Goal: Navigation & Orientation: Understand site structure

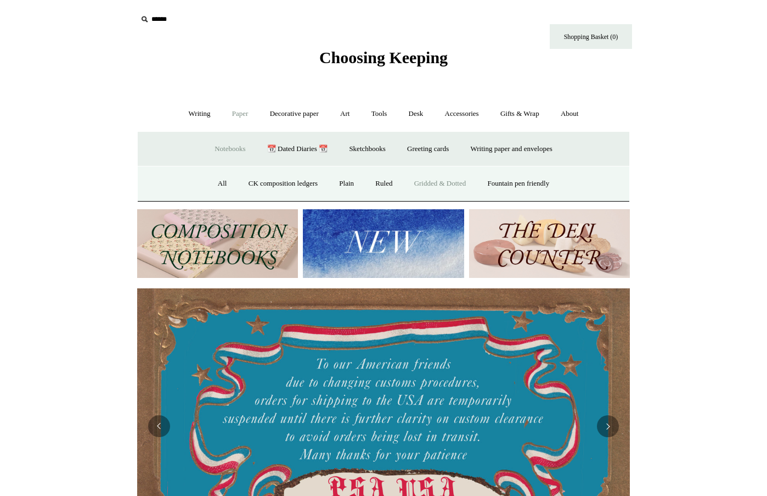
click at [438, 183] on link "Gridded & Dotted" at bounding box center [441, 183] width 72 height 29
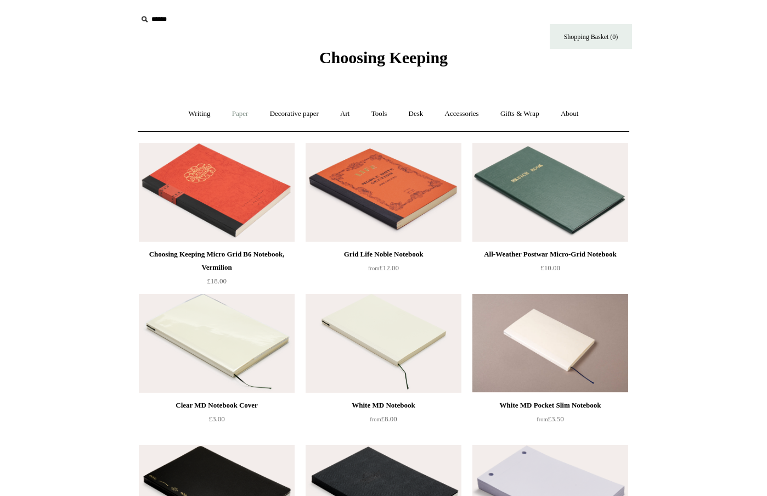
click at [230, 111] on link "Paper +" at bounding box center [240, 113] width 36 height 29
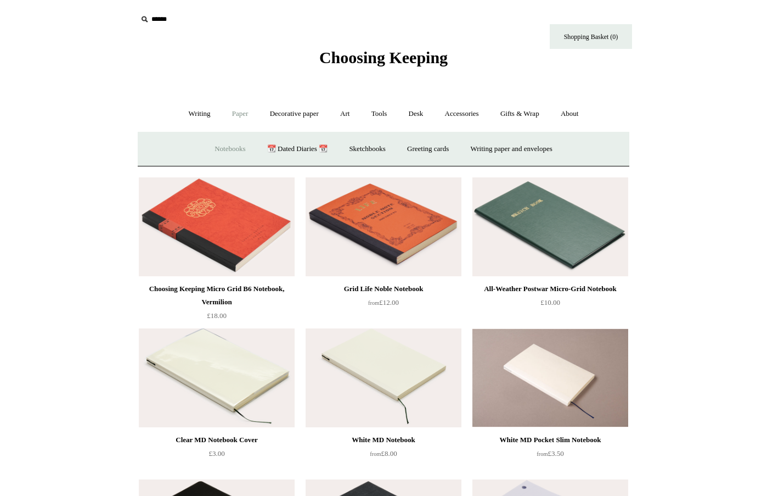
click at [211, 145] on link "Notebooks +" at bounding box center [230, 148] width 50 height 29
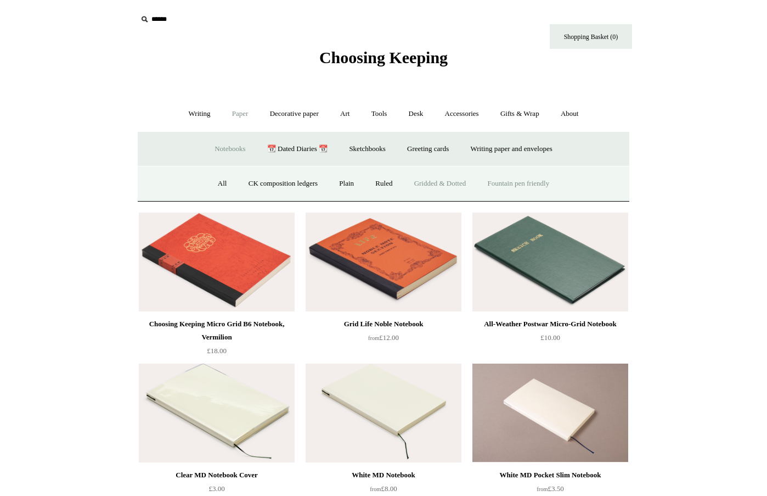
click at [516, 178] on link "Fountain pen friendly" at bounding box center [519, 183] width 82 height 29
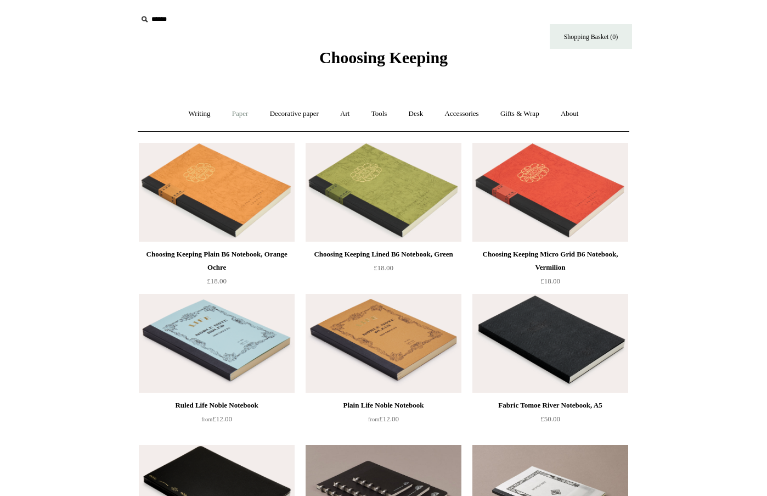
click at [239, 115] on link "Paper +" at bounding box center [240, 113] width 36 height 29
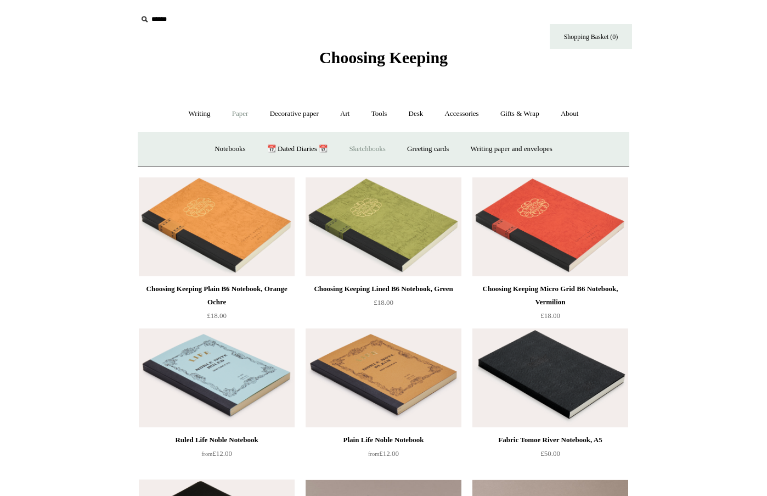
click at [371, 145] on link "Sketchbooks +" at bounding box center [367, 148] width 56 height 29
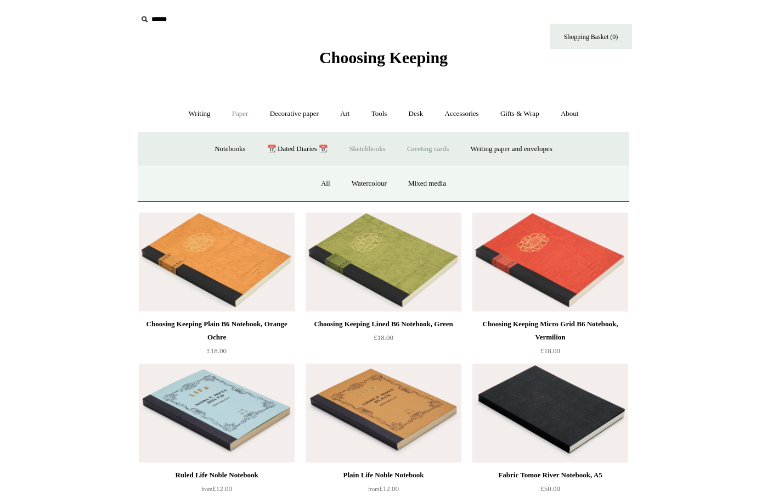
click at [420, 150] on link "Greeting cards +" at bounding box center [427, 148] width 61 height 29
click at [506, 146] on link "Writing paper and envelopes +" at bounding box center [512, 148] width 102 height 29
click at [483, 186] on link "Wax & seals" at bounding box center [484, 183] width 55 height 29
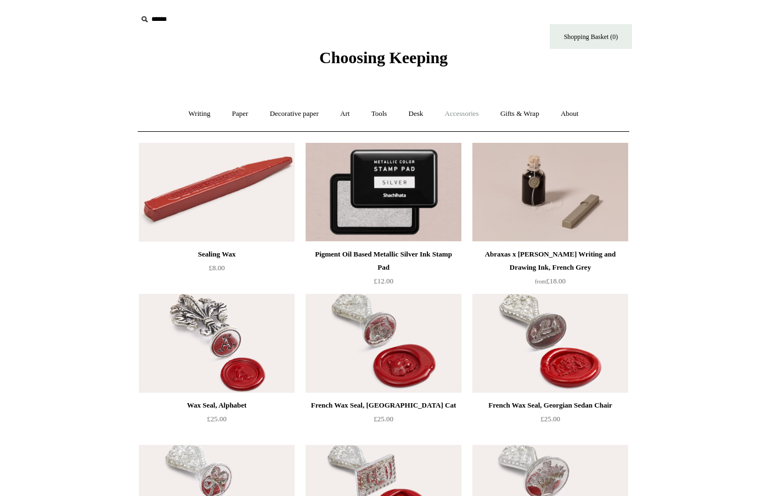
click at [469, 113] on link "Accessories +" at bounding box center [462, 113] width 54 height 29
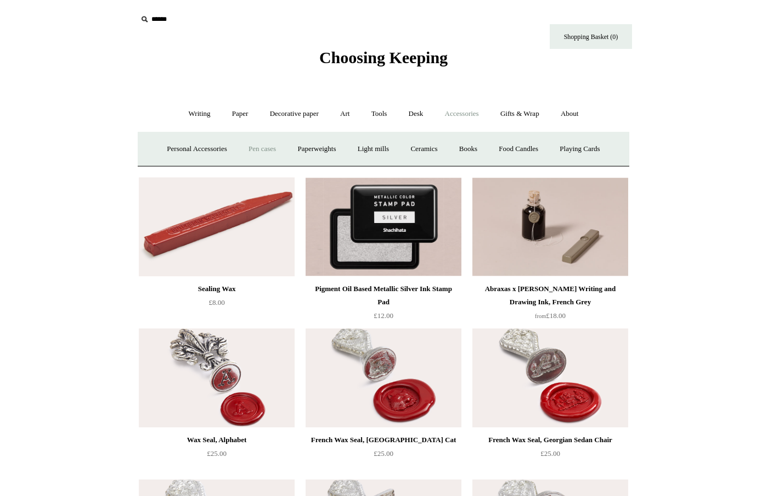
click at [254, 148] on link "Pen cases" at bounding box center [262, 148] width 47 height 29
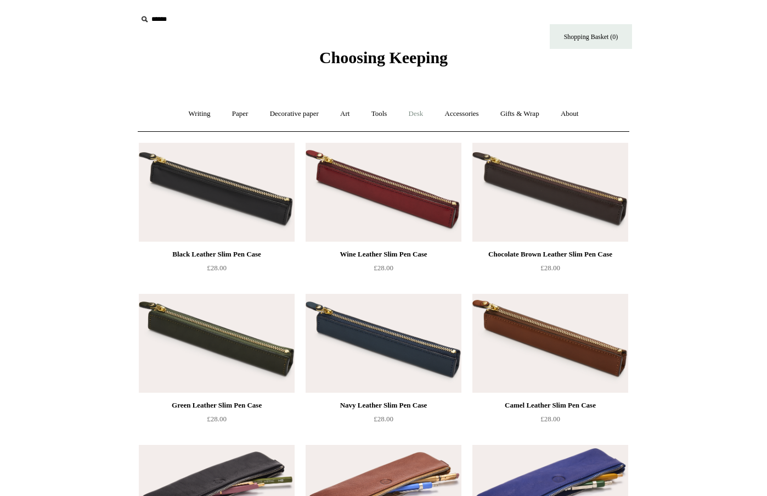
click at [417, 110] on link "Desk +" at bounding box center [416, 113] width 35 height 29
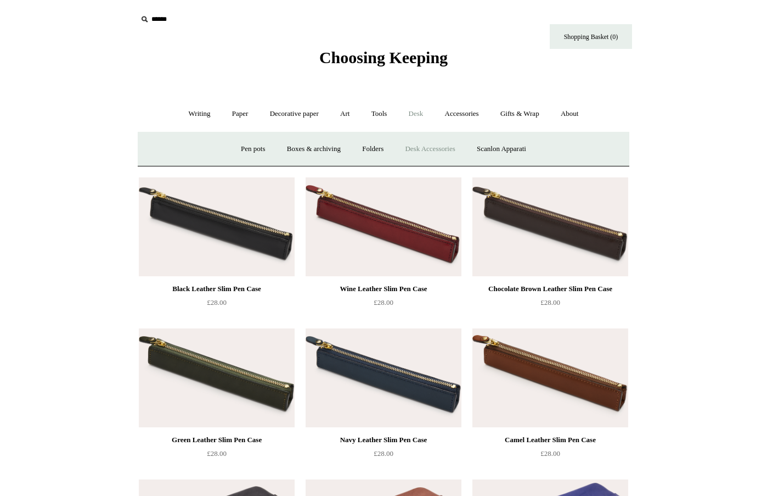
click at [424, 144] on link "Desk Accessories" at bounding box center [430, 148] width 70 height 29
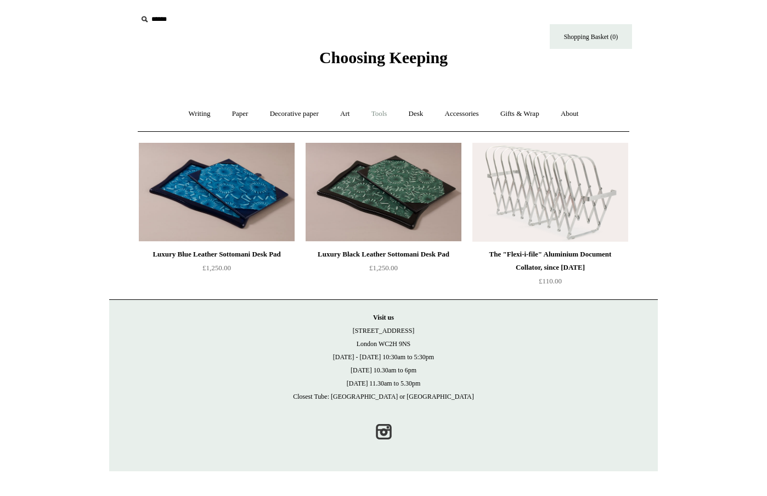
click at [380, 114] on link "Tools +" at bounding box center [380, 113] width 36 height 29
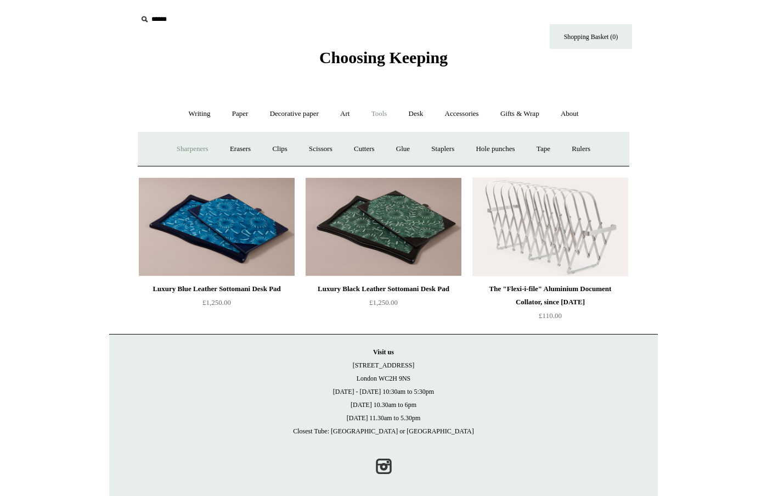
click at [175, 145] on link "Sharpeners" at bounding box center [193, 148] width 52 height 29
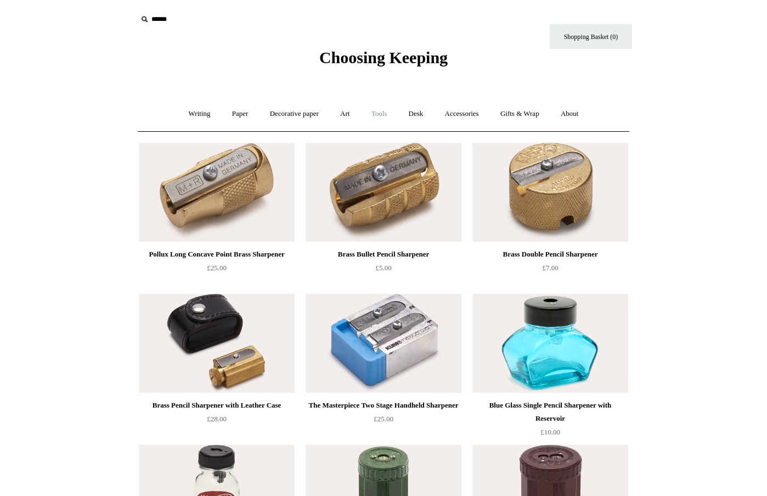
click at [386, 114] on link "Tools +" at bounding box center [380, 113] width 36 height 29
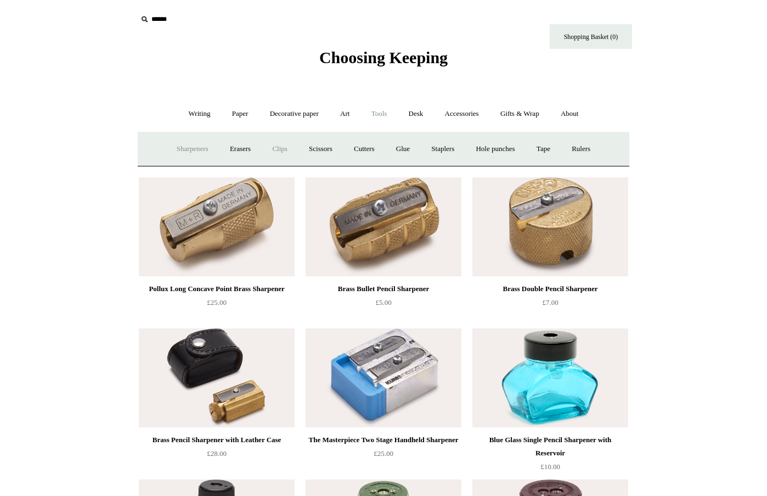
click at [279, 148] on link "Clips +" at bounding box center [279, 148] width 35 height 29
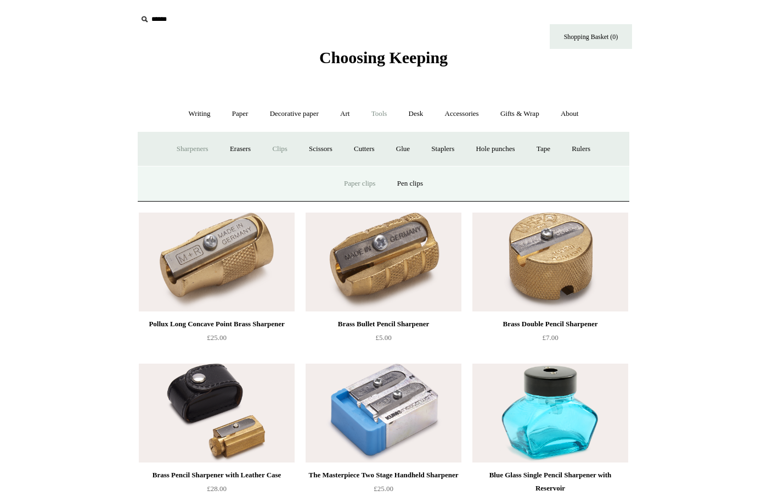
click at [357, 179] on link "Paper clips" at bounding box center [359, 183] width 51 height 29
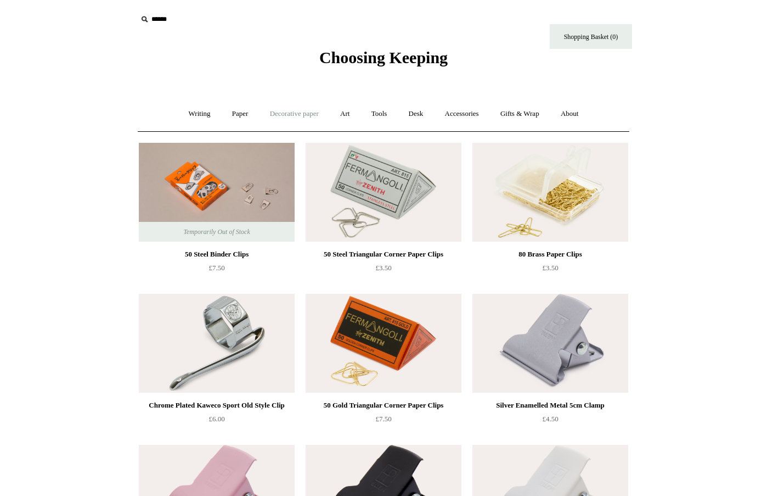
click at [288, 114] on link "Decorative paper +" at bounding box center [294, 113] width 69 height 29
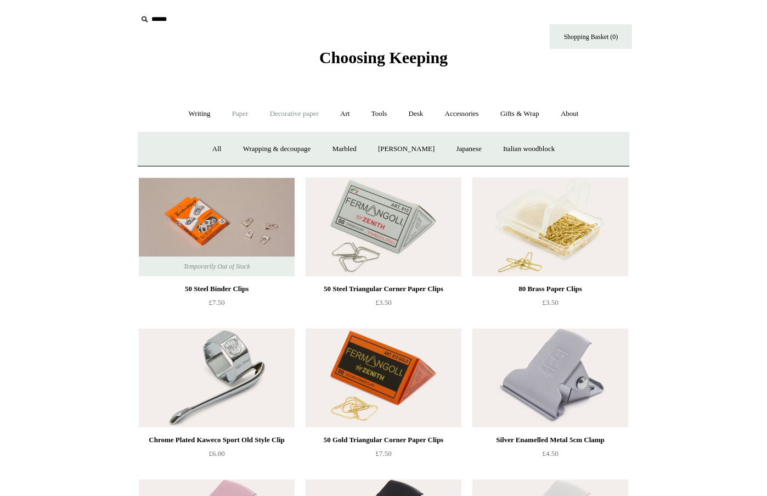
click at [239, 111] on link "Paper +" at bounding box center [240, 113] width 36 height 29
click at [387, 113] on link "Tools +" at bounding box center [380, 113] width 36 height 29
click at [279, 144] on link "Clips +" at bounding box center [279, 148] width 35 height 29
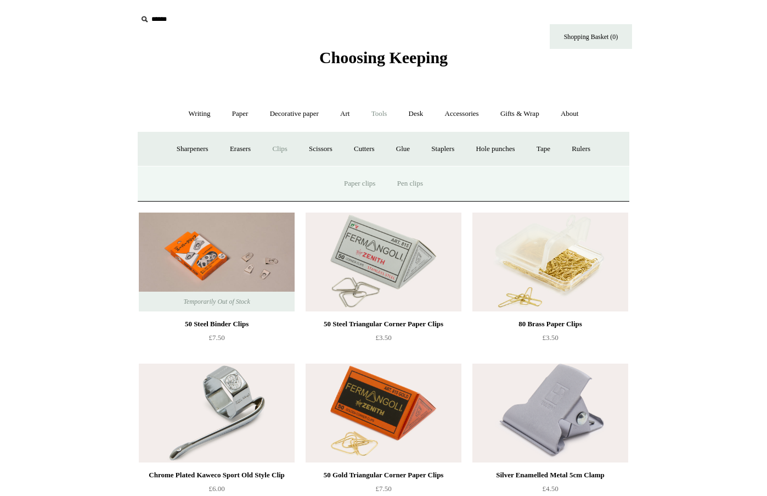
click at [405, 182] on link "Pen clips" at bounding box center [411, 183] width 46 height 29
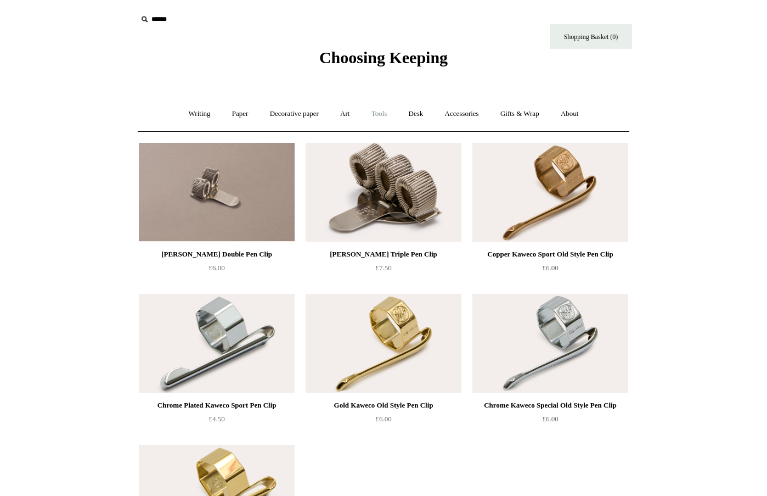
click at [377, 114] on link "Tools +" at bounding box center [380, 113] width 36 height 29
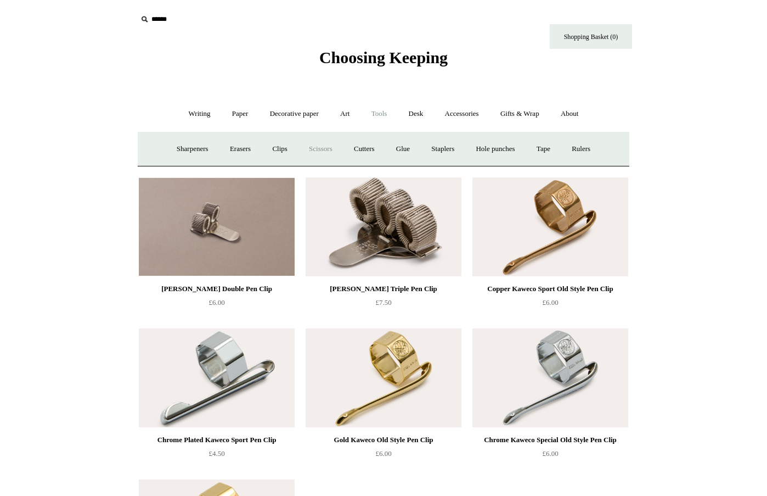
click at [326, 147] on link "Scissors" at bounding box center [320, 148] width 43 height 29
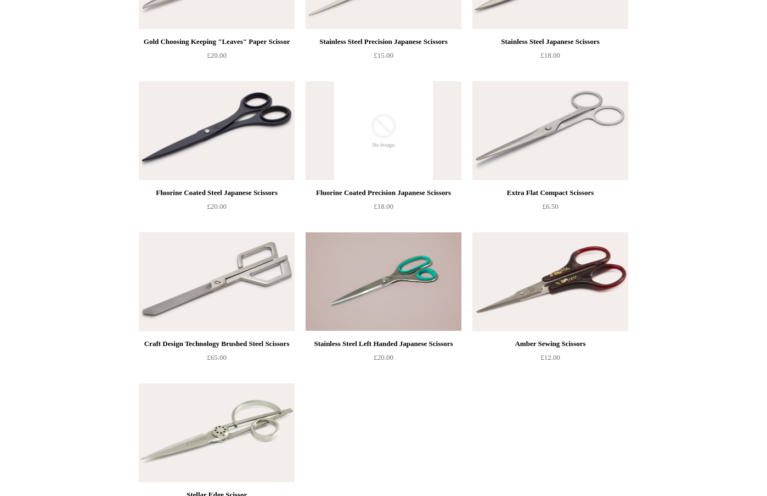
scroll to position [549, 0]
